Goal: Information Seeking & Learning: Learn about a topic

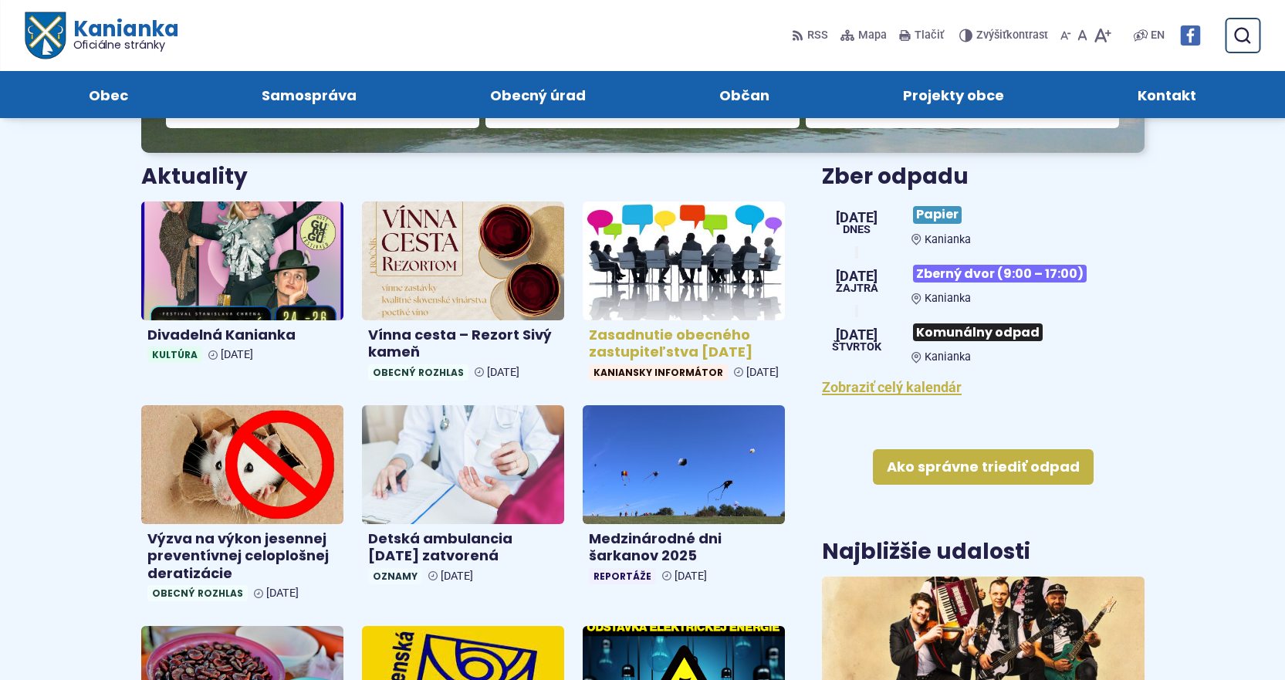
scroll to position [386, 0]
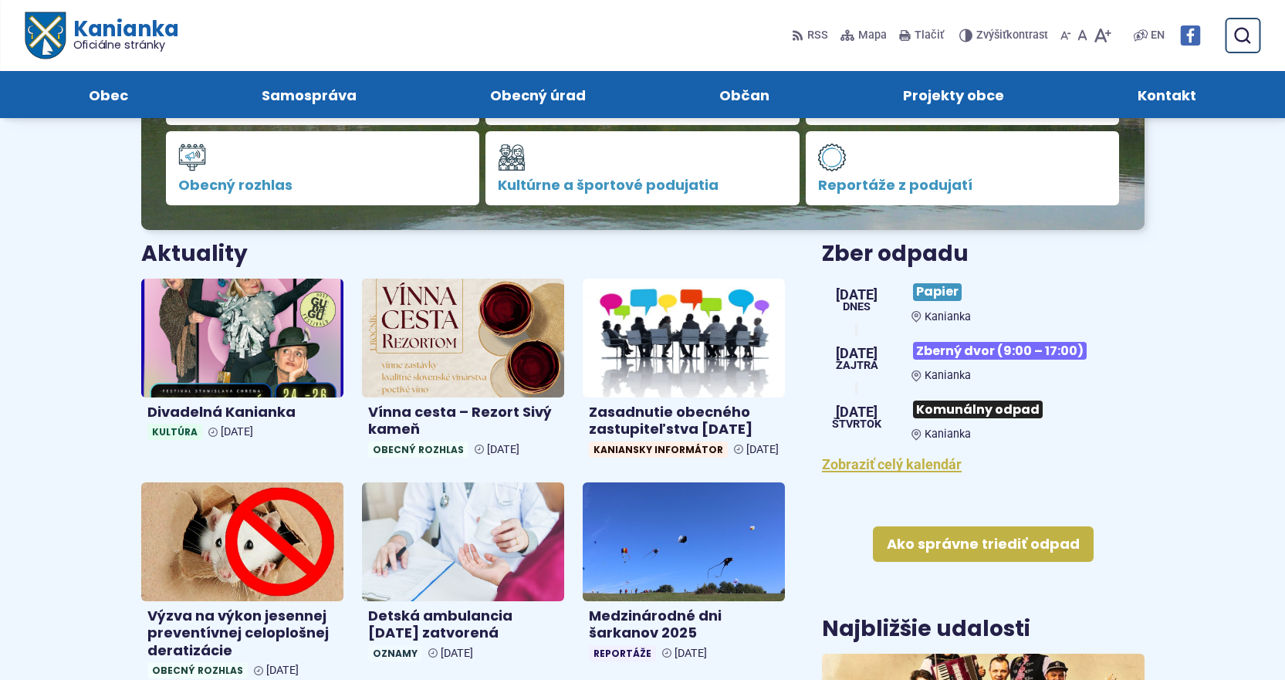
click at [1188, 41] on img at bounding box center [1190, 35] width 20 height 20
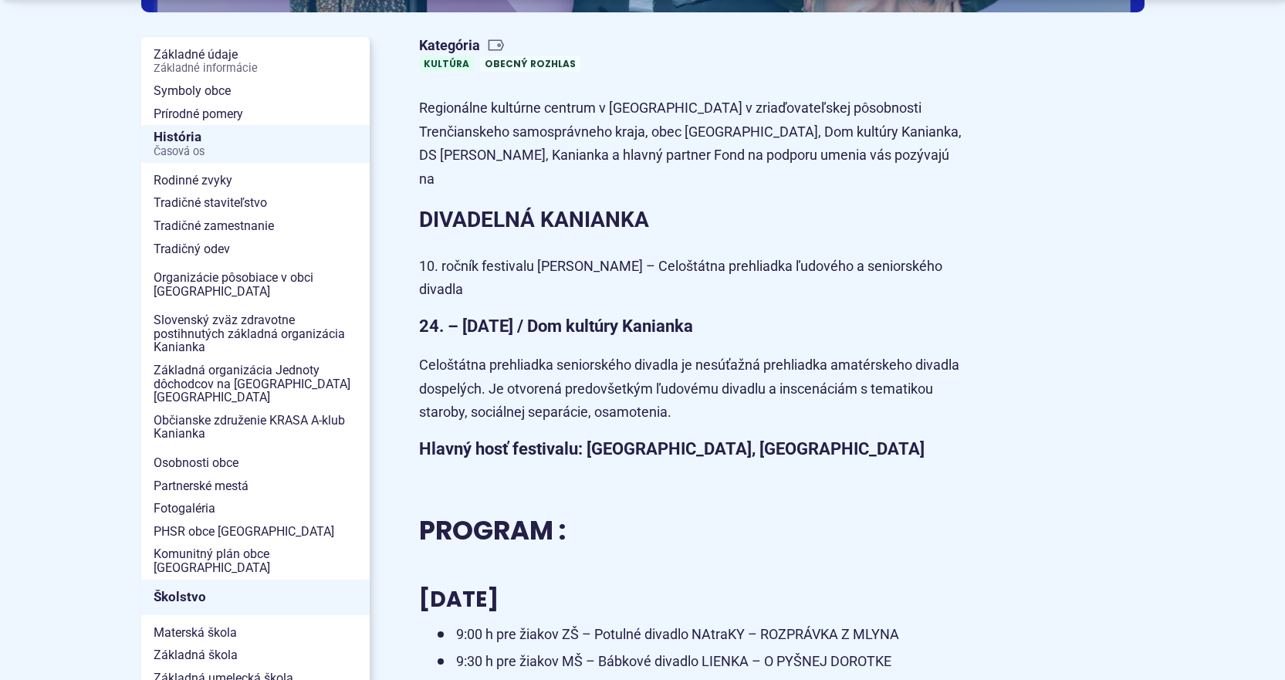
scroll to position [386, 0]
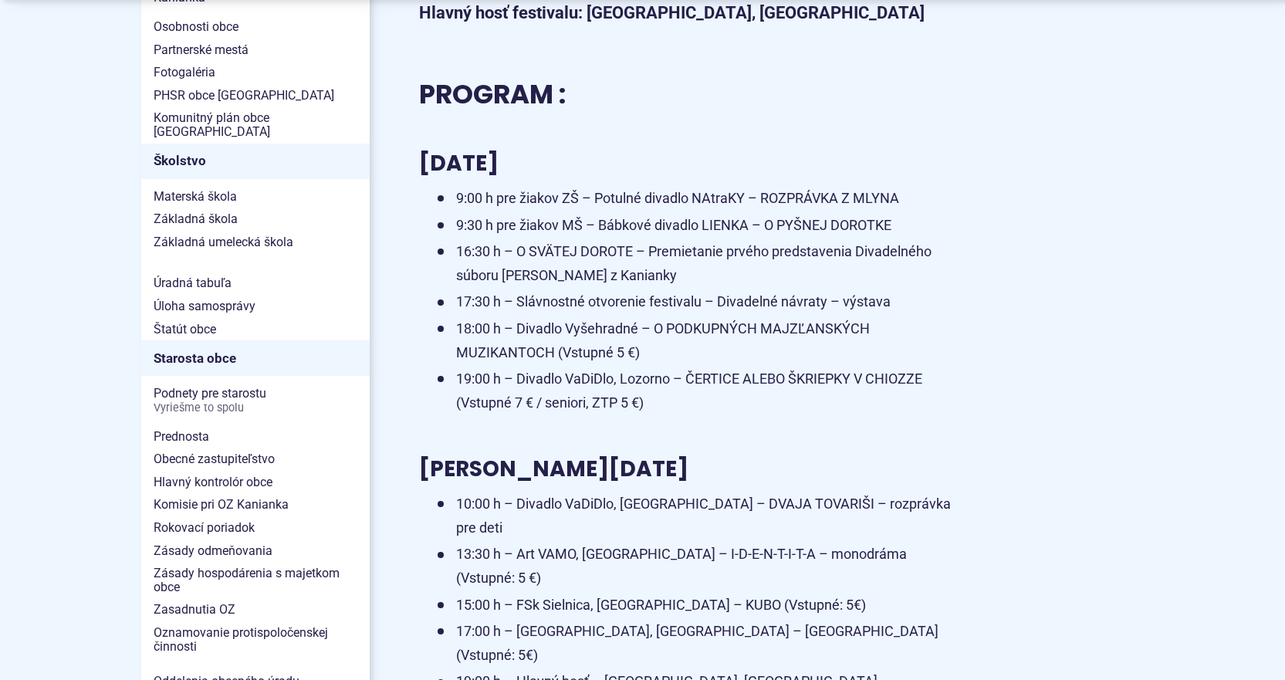
drag, startPoint x: 1045, startPoint y: 416, endPoint x: 1043, endPoint y: 436, distance: 20.1
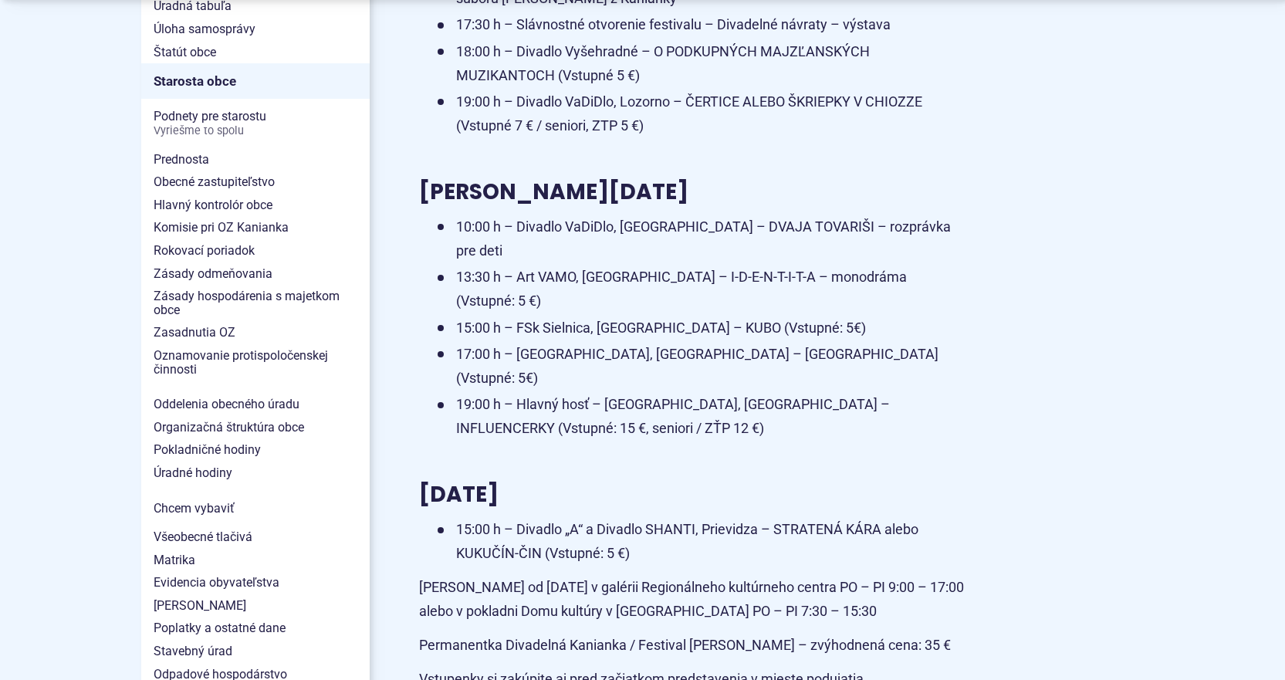
drag, startPoint x: 1043, startPoint y: 436, endPoint x: 1019, endPoint y: 459, distance: 33.3
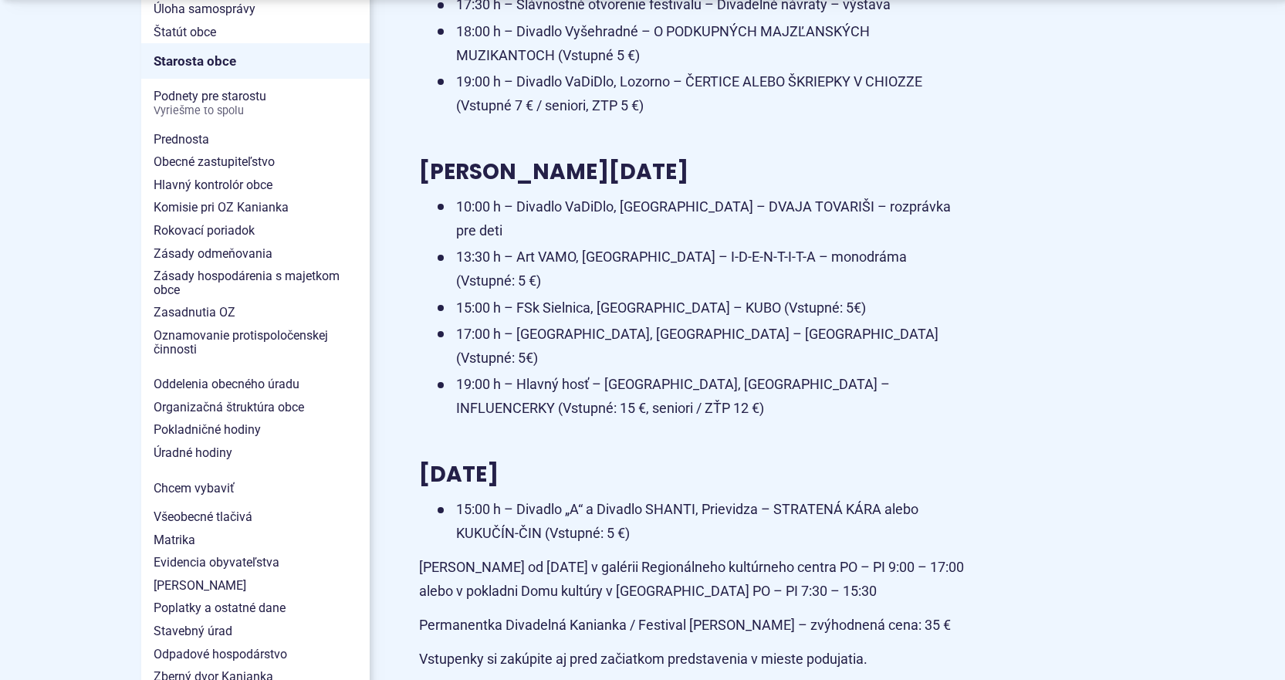
drag, startPoint x: 1018, startPoint y: 459, endPoint x: 1015, endPoint y: 481, distance: 21.8
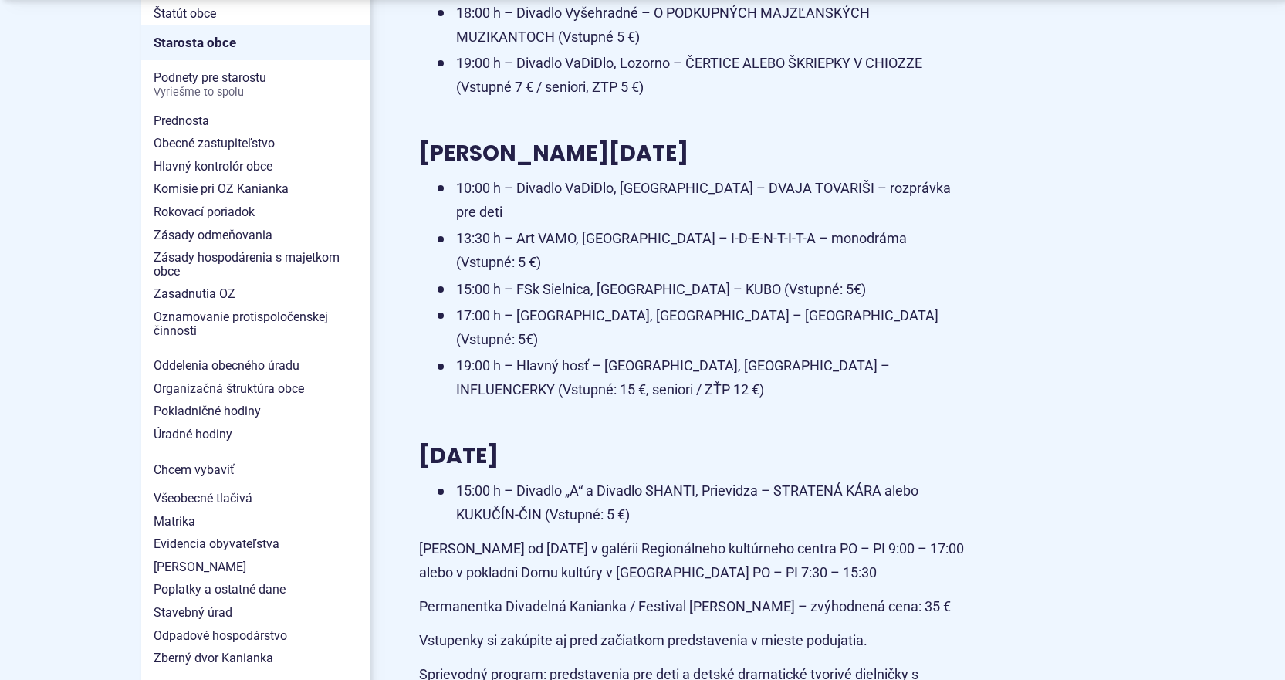
drag, startPoint x: 1063, startPoint y: 400, endPoint x: 1063, endPoint y: 410, distance: 10.0
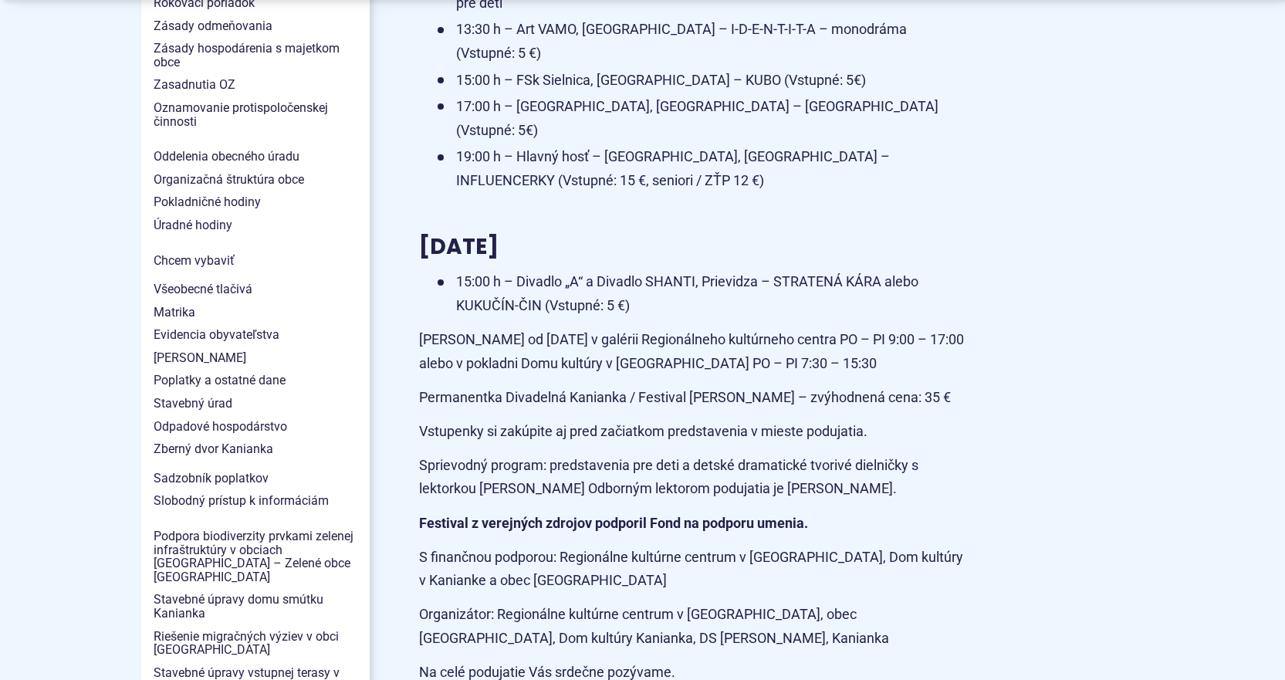
drag, startPoint x: 1063, startPoint y: 410, endPoint x: 1054, endPoint y: 438, distance: 29.3
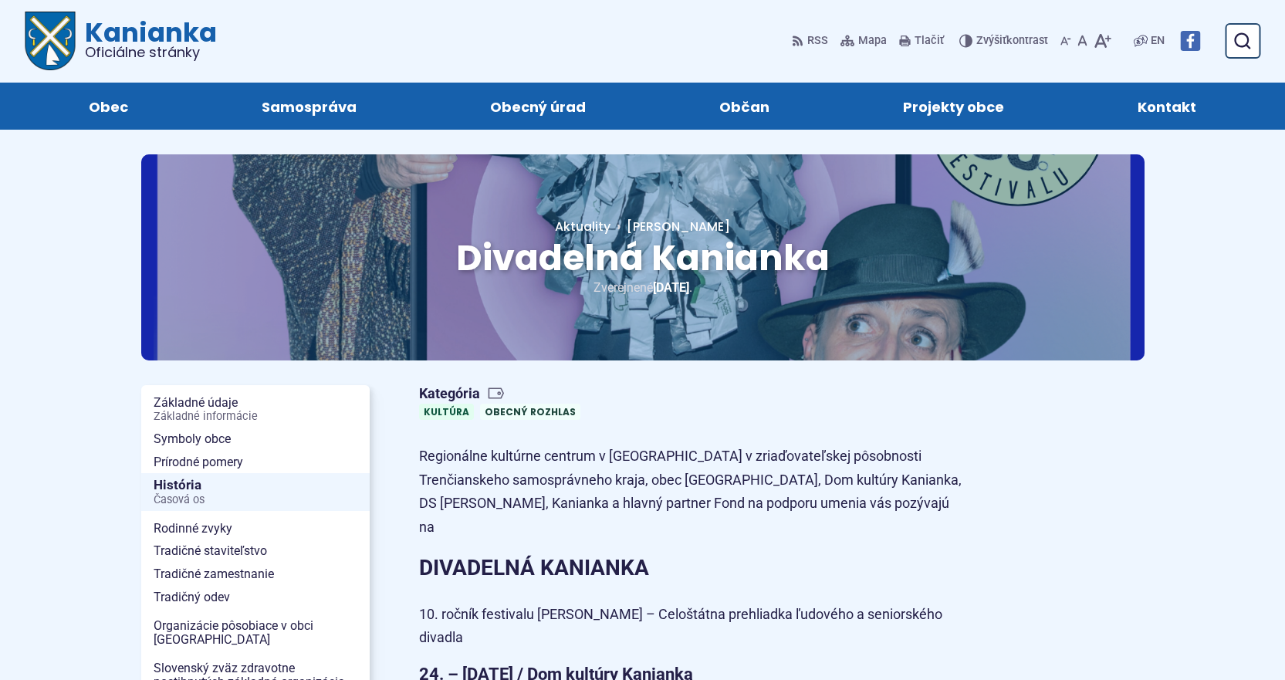
scroll to position [0, 0]
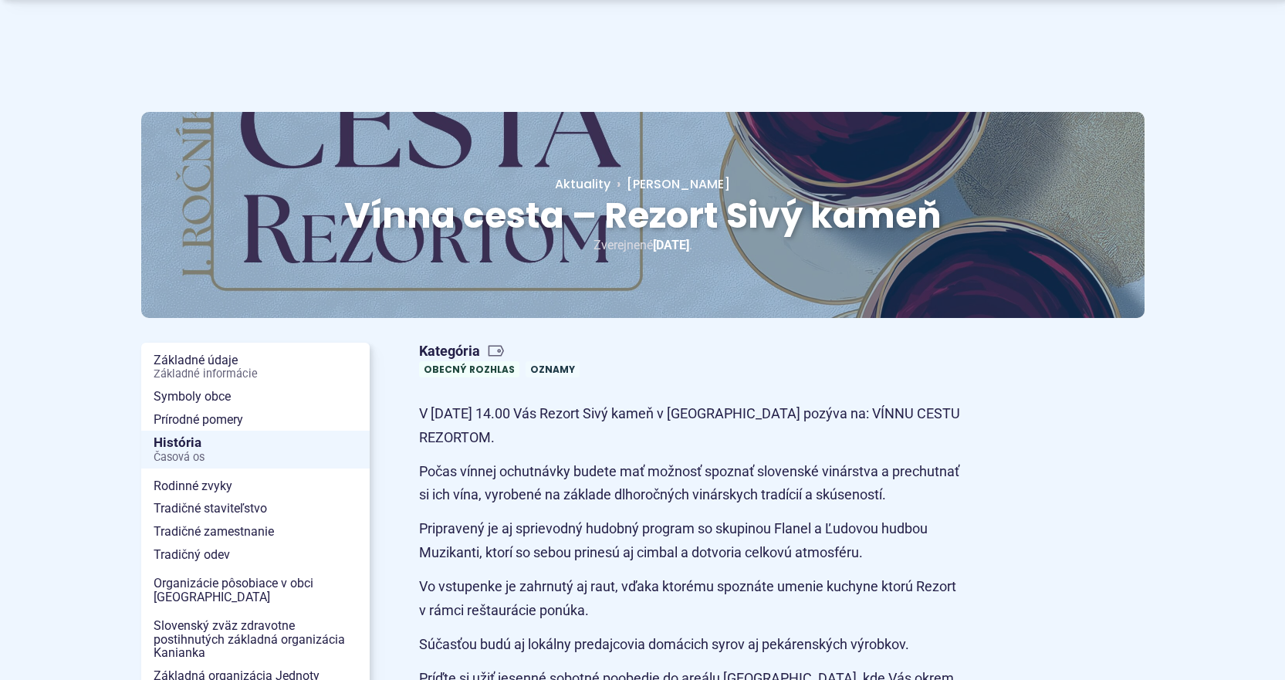
drag, startPoint x: 1033, startPoint y: 546, endPoint x: 1035, endPoint y: 563, distance: 17.1
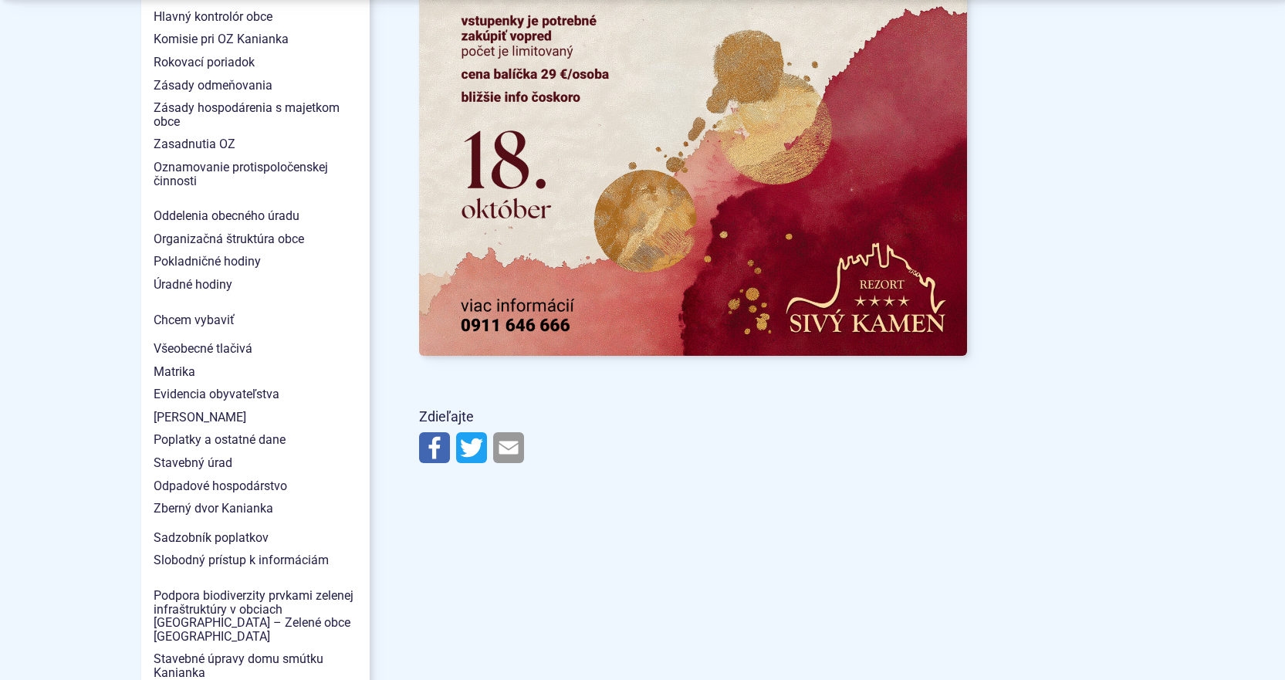
scroll to position [1278, 0]
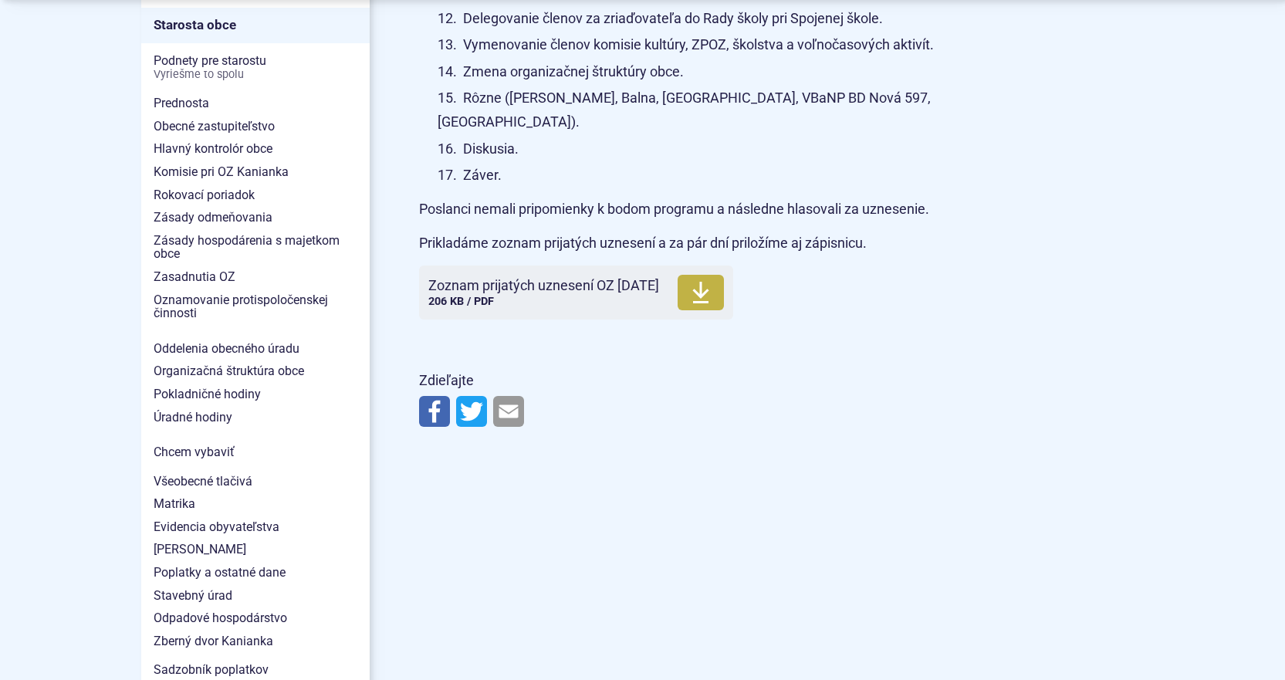
scroll to position [1157, 0]
click at [710, 279] on icon at bounding box center [700, 291] width 19 height 25
